Goal: Navigation & Orientation: Find specific page/section

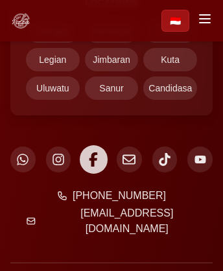
click at [93, 166] on icon at bounding box center [93, 159] width 8 height 14
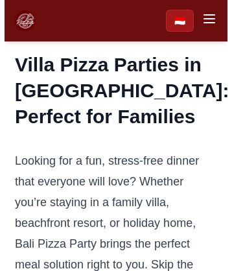
scroll to position [3752, 0]
